Goal: Information Seeking & Learning: Find specific fact

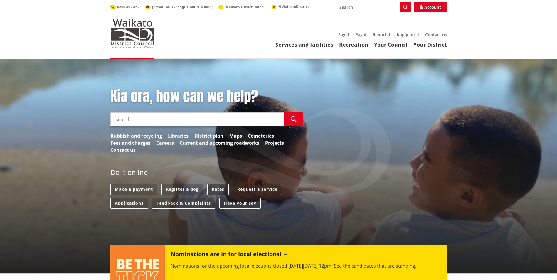
click at [211, 189] on link "Rates" at bounding box center [217, 189] width 21 height 11
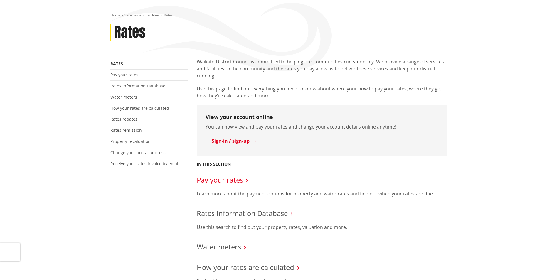
scroll to position [88, 0]
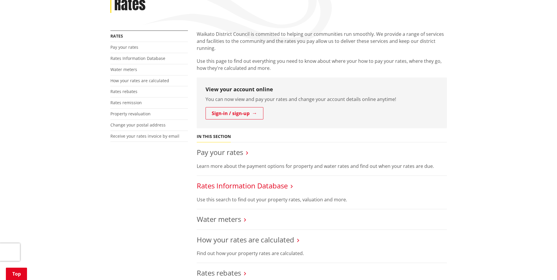
click at [236, 185] on link "Rates Information Database" at bounding box center [242, 186] width 91 height 10
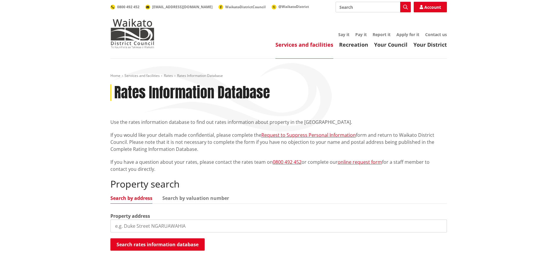
click at [208, 224] on input "search" at bounding box center [278, 226] width 337 height 13
type input "8"
type input "sharp way pokeno"
click at [182, 247] on button "Search rates information database" at bounding box center [157, 245] width 94 height 12
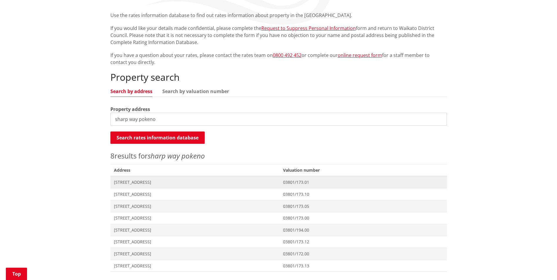
scroll to position [118, 0]
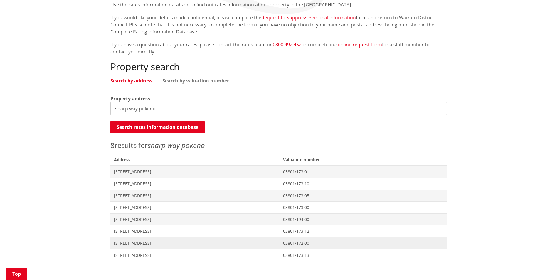
drag, startPoint x: 130, startPoint y: 244, endPoint x: 135, endPoint y: 243, distance: 5.4
click at [130, 244] on span "[STREET_ADDRESS]" at bounding box center [195, 244] width 162 height 6
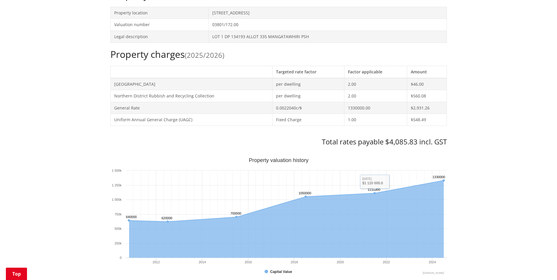
scroll to position [206, 0]
